Goal: Find contact information: Find contact information

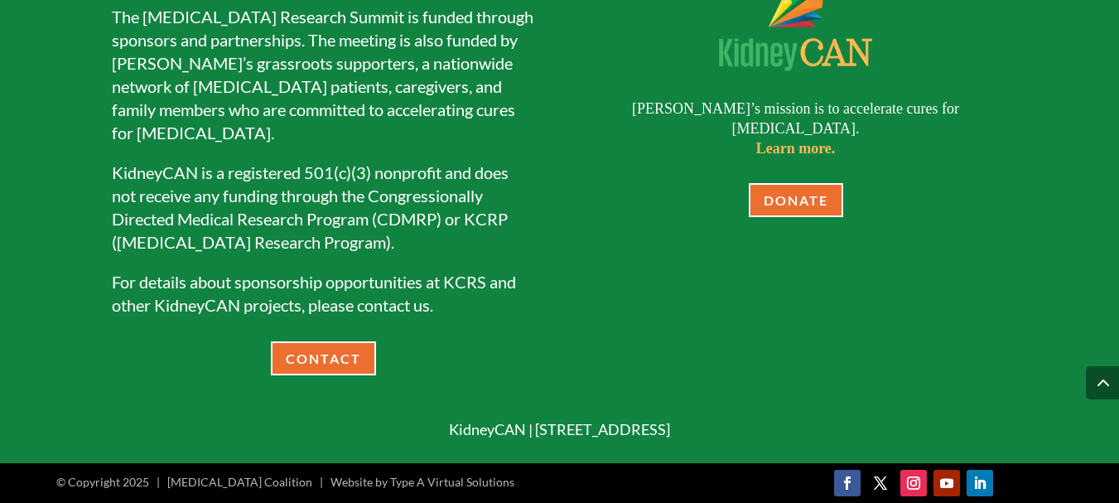
scroll to position [2524, 0]
drag, startPoint x: 345, startPoint y: 428, endPoint x: 770, endPoint y: 439, distance: 425.0
click at [770, 439] on div "KidneyCAN | [STREET_ADDRESS]" at bounding box center [559, 430] width 1119 height 21
click at [446, 412] on div "KidneyCAN | [STREET_ADDRESS]" at bounding box center [559, 430] width 1119 height 65
drag, startPoint x: 424, startPoint y: 427, endPoint x: 339, endPoint y: 425, distance: 85.3
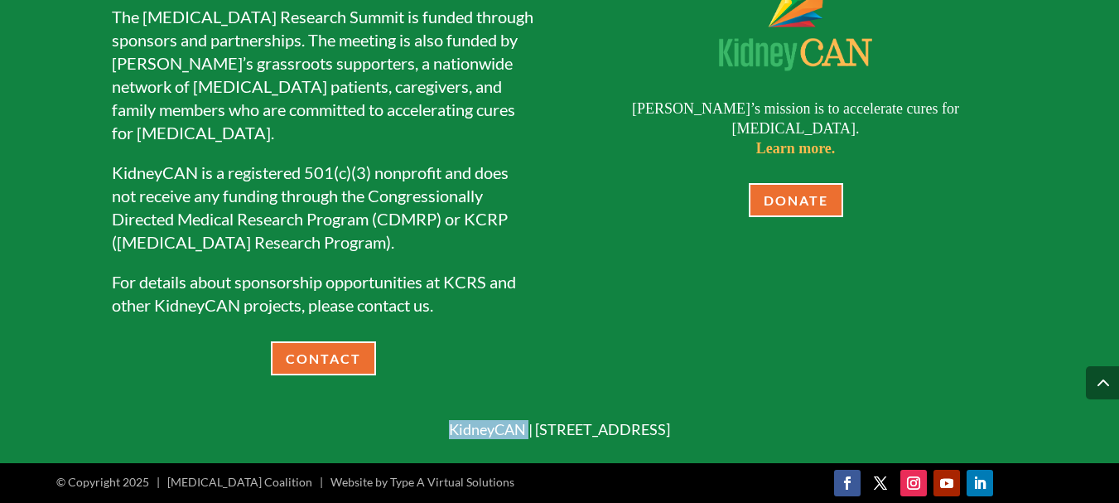
click at [339, 425] on p "KidneyCAN | [STREET_ADDRESS]" at bounding box center [559, 429] width 1119 height 19
copy p "KidneyCAN"
drag, startPoint x: 1083, startPoint y: 335, endPoint x: 1025, endPoint y: 340, distance: 59.0
click at [1082, 335] on div "Sponsorship Opportunities The [MEDICAL_DATA] Research Summit is funded through …" at bounding box center [559, 182] width 1119 height 562
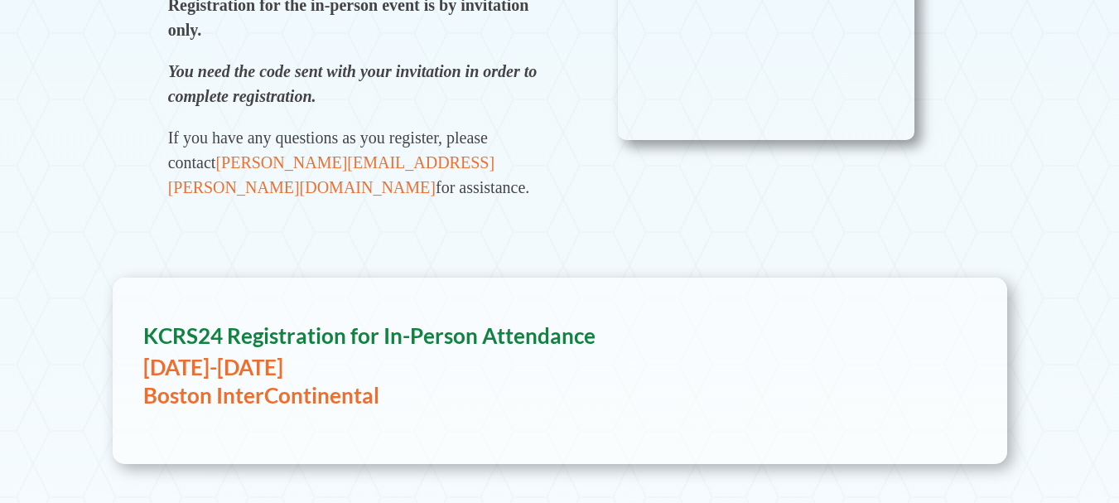
scroll to position [663, 0]
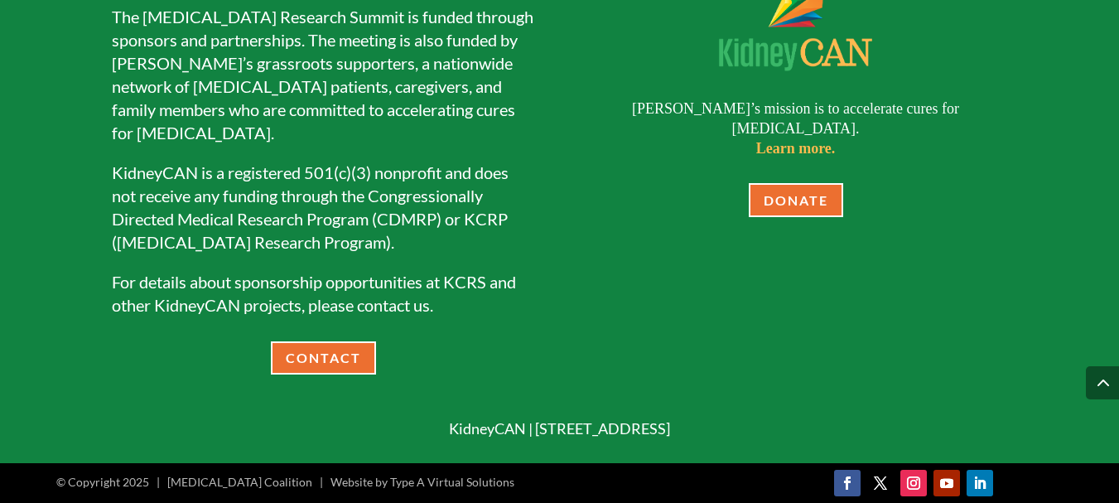
scroll to position [3492, 0]
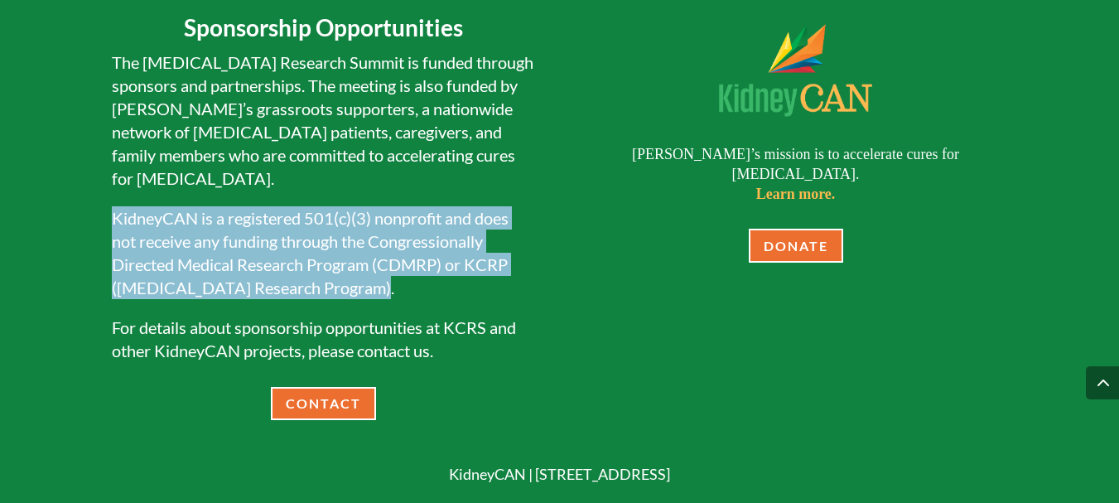
drag, startPoint x: 369, startPoint y: 379, endPoint x: 75, endPoint y: 309, distance: 301.5
click at [75, 309] on div "Sponsorship Opportunities The [MEDICAL_DATA] Research Summit is funded through …" at bounding box center [559, 227] width 1119 height 562
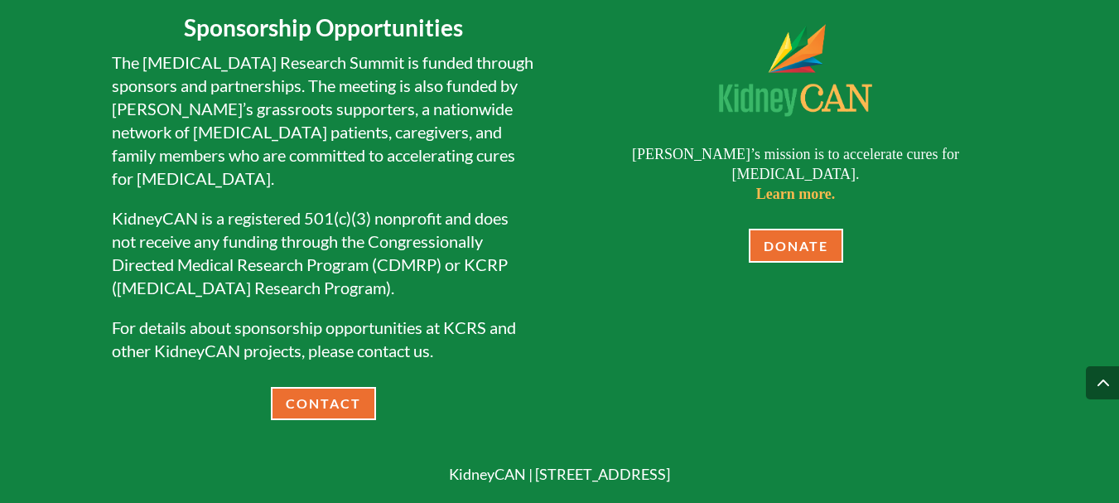
click at [591, 163] on div "[PERSON_NAME]’s mission is to accelerate cures for [MEDICAL_DATA]. Learn more. …" at bounding box center [795, 130] width 423 height 268
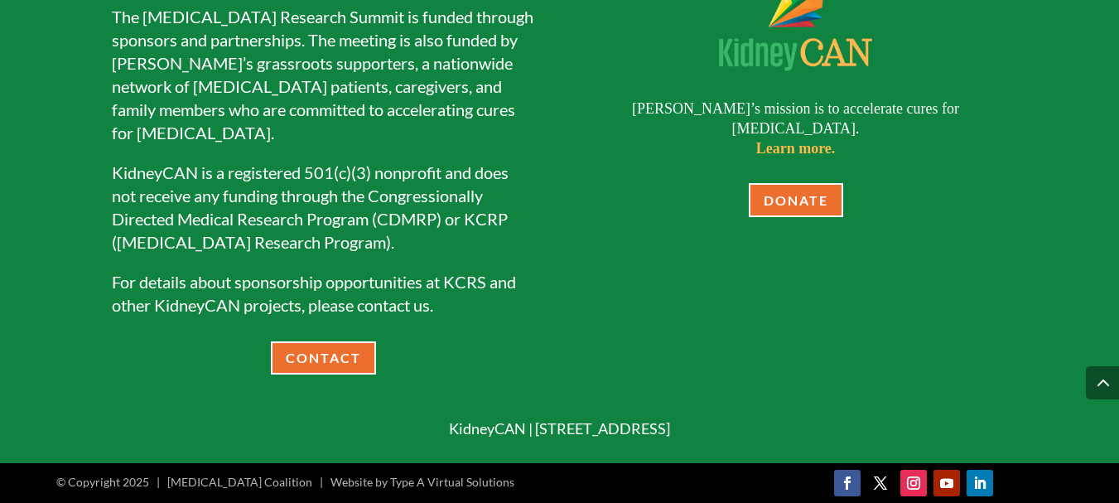
scroll to position [3624, 0]
drag, startPoint x: 342, startPoint y: 428, endPoint x: 784, endPoint y: 437, distance: 441.5
click at [784, 437] on p "KidneyCAN | [STREET_ADDRESS]" at bounding box center [559, 428] width 1119 height 19
copy p "KidneyCAN | [STREET_ADDRESS]"
